Goal: Navigation & Orientation: Find specific page/section

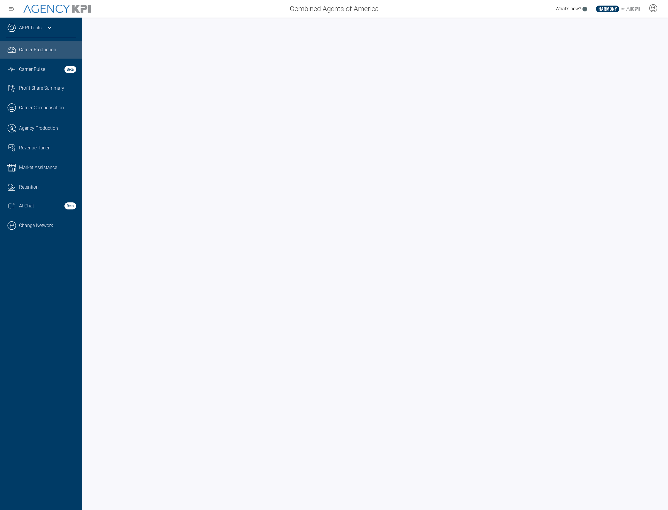
click at [38, 118] on ul ".cls-1{fill:none;stroke:#221f20;stroke-linecap:round;stroke-linejoin:round;stro…" at bounding box center [41, 137] width 70 height 193
click at [38, 120] on link ".cls-1{fill:none;stroke:#221f20;stroke-linecap:round;stroke-linejoin:round;stro…" at bounding box center [41, 129] width 82 height 18
click at [73, 51] on div "Carrier Production" at bounding box center [47, 49] width 57 height 7
click at [35, 126] on span "Agency Production" at bounding box center [38, 128] width 39 height 7
click at [34, 47] on span "Carrier Production" at bounding box center [37, 49] width 37 height 7
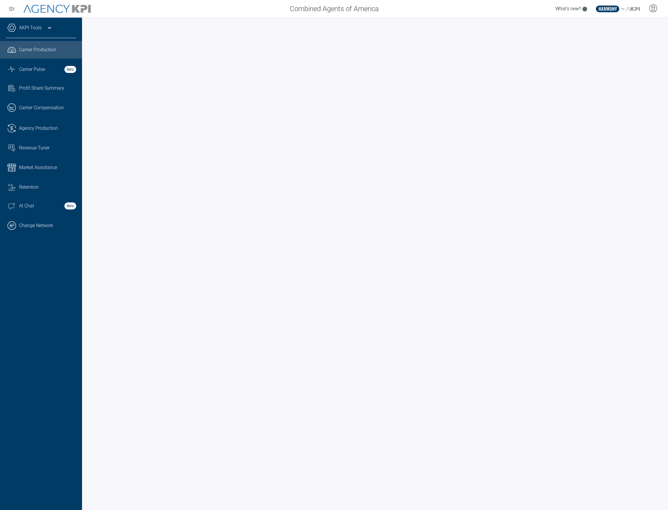
click at [43, 28] on div "AKPI Tools" at bounding box center [41, 30] width 70 height 15
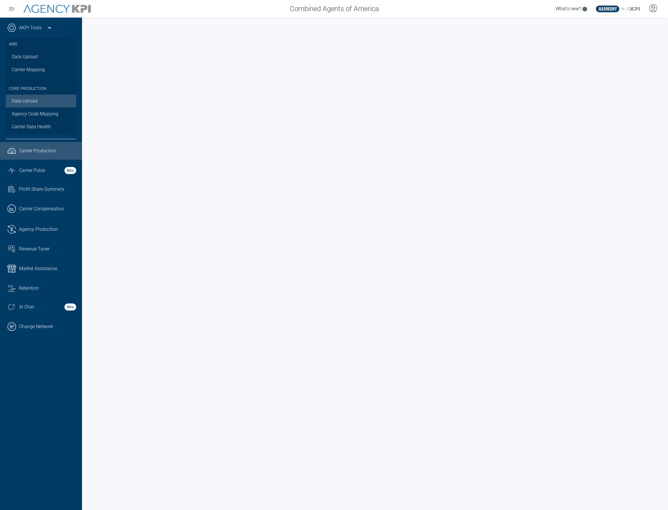
click at [35, 100] on link "Data Upload" at bounding box center [41, 101] width 70 height 13
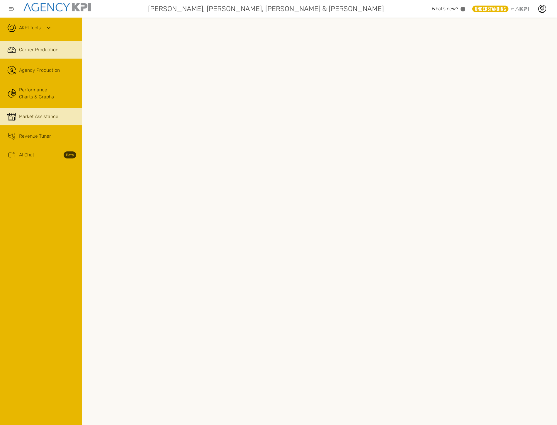
click at [33, 122] on link "Market Assistance" at bounding box center [41, 117] width 82 height 18
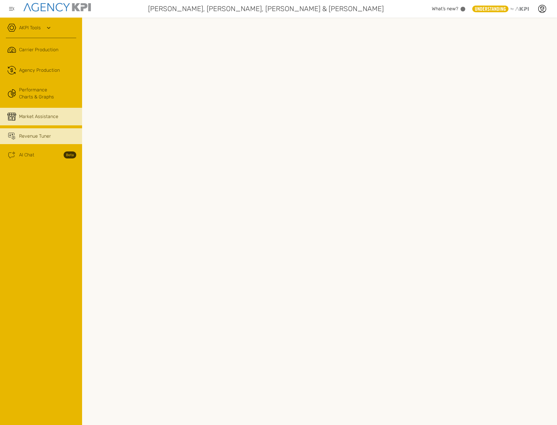
click at [13, 139] on icon at bounding box center [11, 136] width 9 height 7
click at [542, 11] on icon at bounding box center [542, 8] width 9 height 9
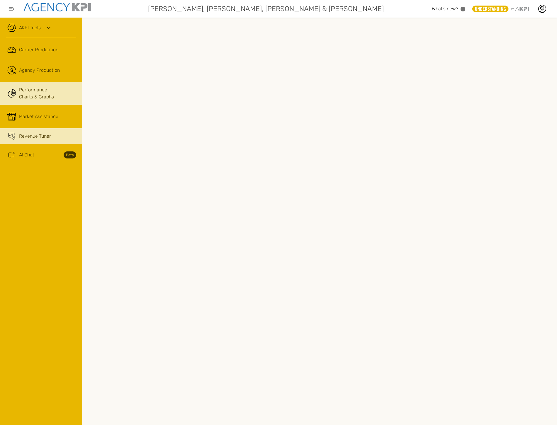
click at [22, 91] on link "Performance Charts & Graphs" at bounding box center [41, 93] width 82 height 23
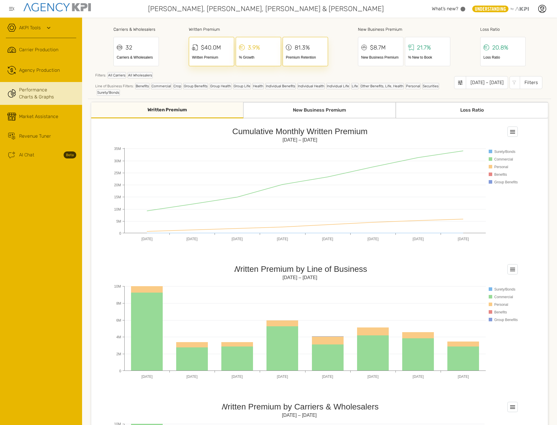
click at [280, 106] on div "New Business Premium" at bounding box center [319, 110] width 152 height 16
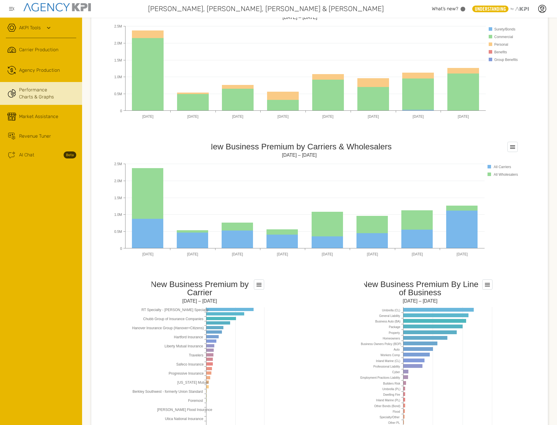
scroll to position [293, 0]
